Goal: Transaction & Acquisition: Purchase product/service

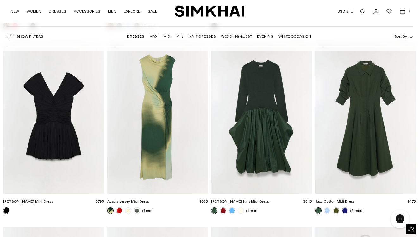
scroll to position [2246, 0]
click at [0, 0] on img "Jazz Cotton Midi Dress" at bounding box center [0, 0] width 0 height 0
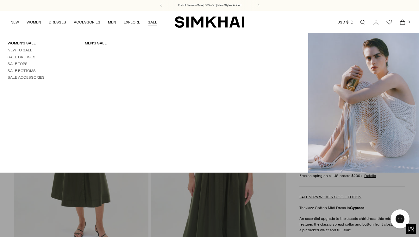
click at [30, 56] on link "Sale Dresses" at bounding box center [22, 57] width 28 height 4
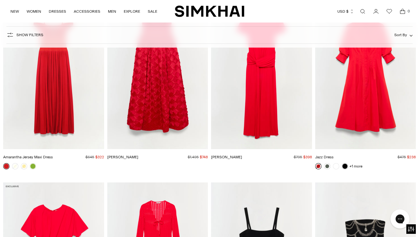
scroll to position [1568, 0]
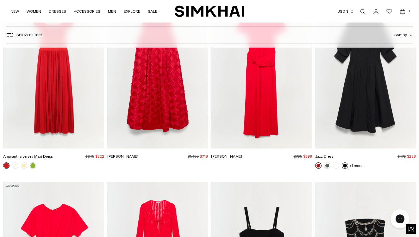
click at [345, 166] on link at bounding box center [345, 165] width 6 height 6
